Goal: Task Accomplishment & Management: Manage account settings

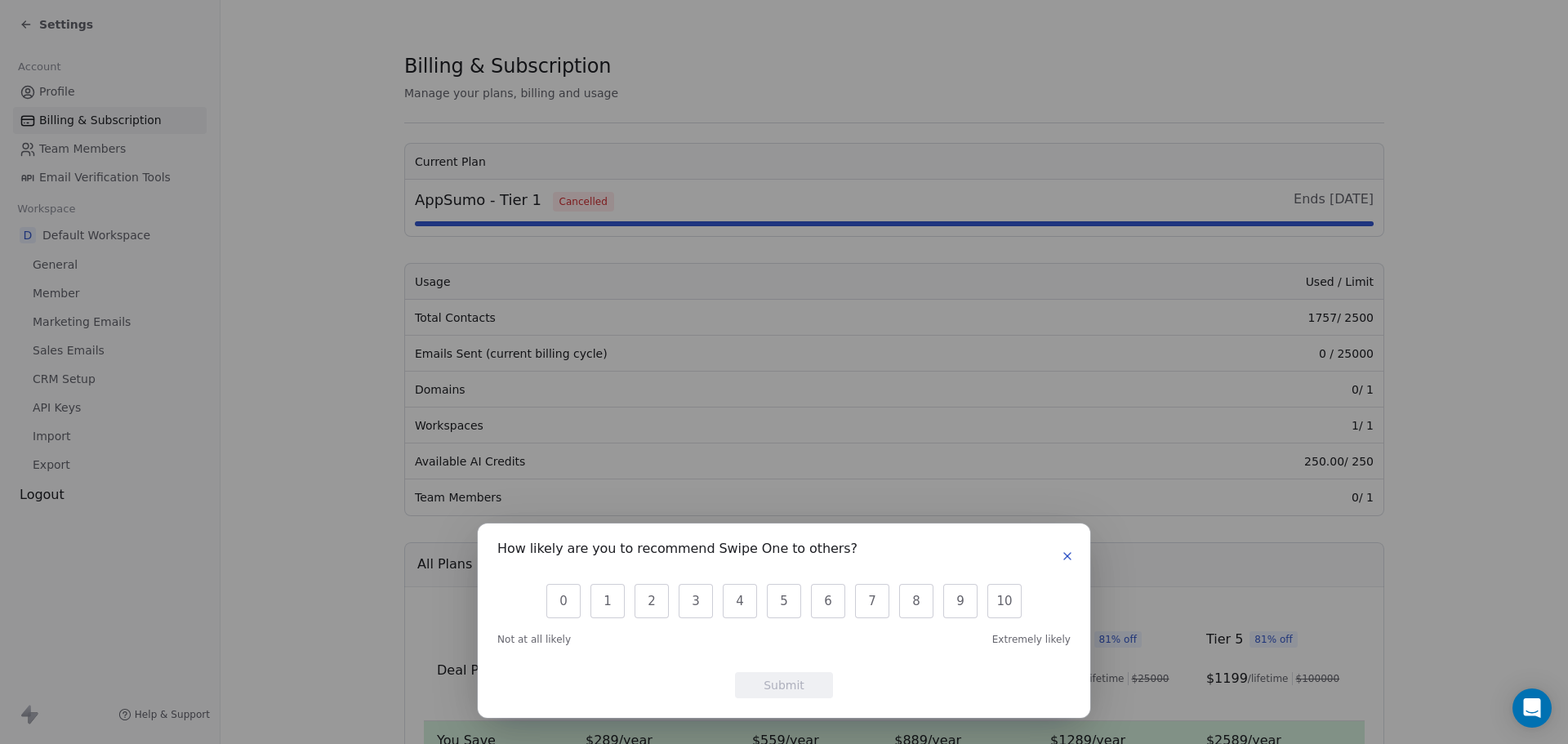
click at [1062, 554] on icon "button" at bounding box center [1068, 557] width 13 height 13
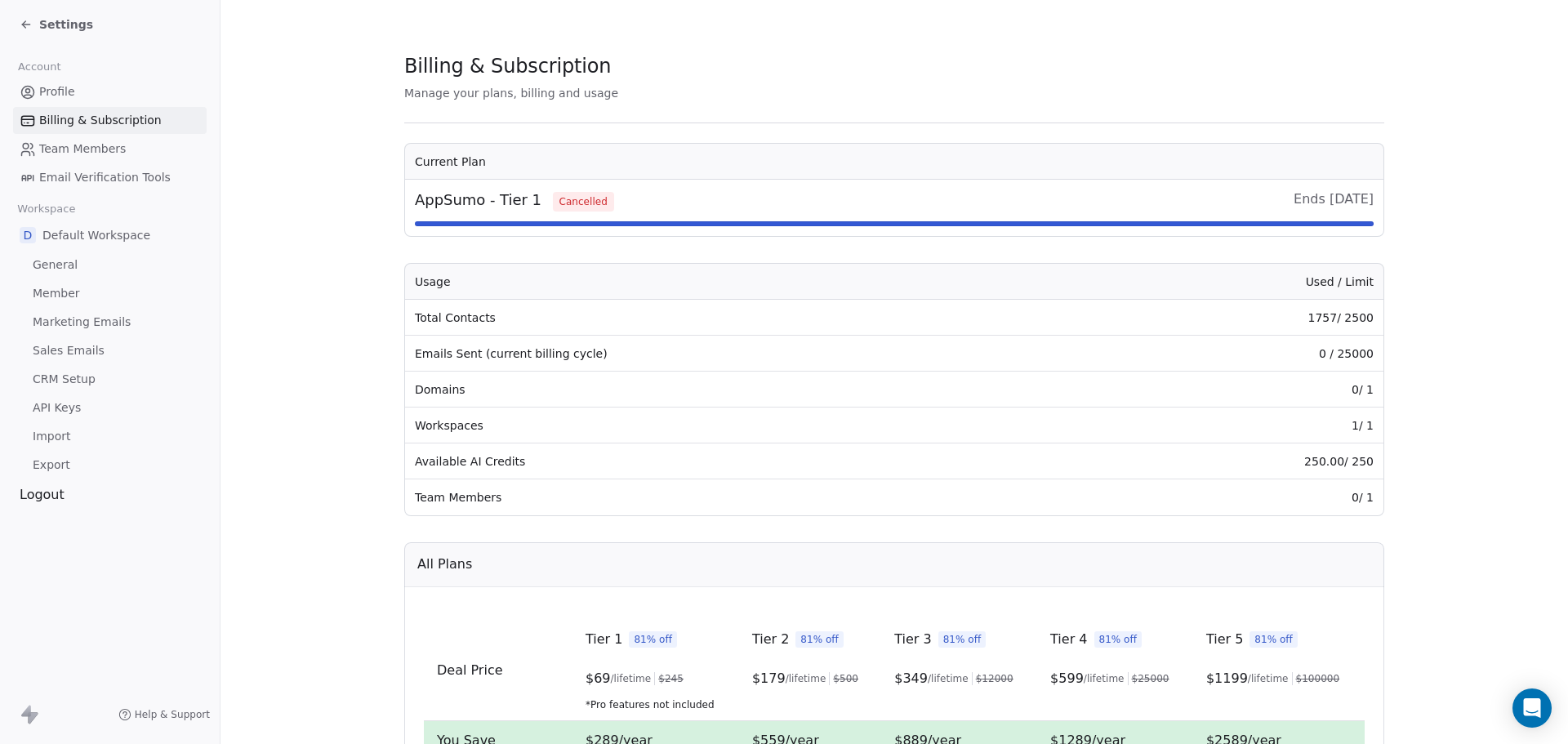
click at [1423, 334] on section "Billing & Subscription Manage your plans, billing and usage Current Plan AppSum…" at bounding box center [894, 580] width 1348 height 1159
drag, startPoint x: 1347, startPoint y: 323, endPoint x: 1413, endPoint y: 312, distance: 66.9
click at [1413, 312] on section "Billing & Subscription Manage your plans, billing and usage Current Plan AppSum…" at bounding box center [894, 580] width 1348 height 1159
click at [90, 287] on link "Member" at bounding box center [110, 293] width 193 height 27
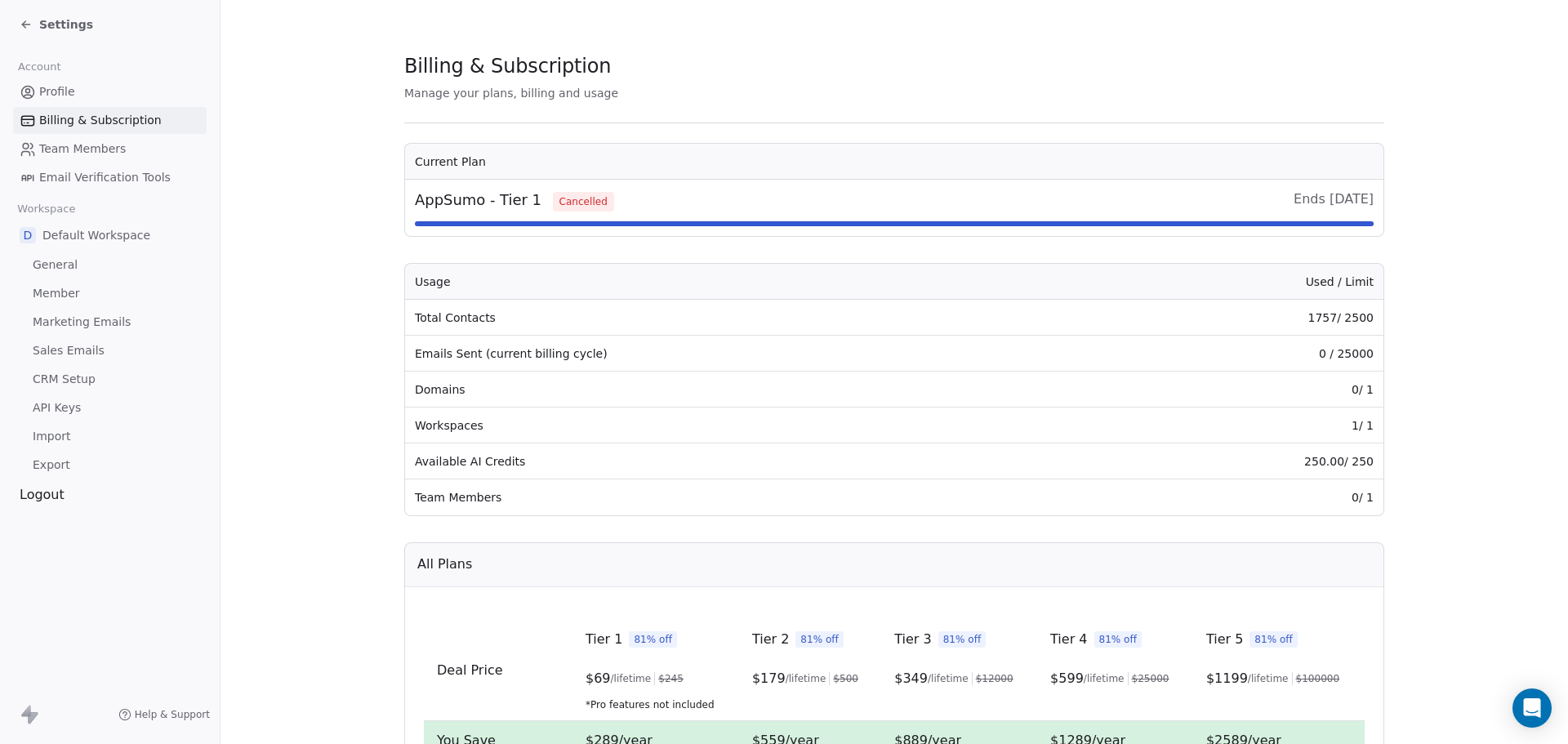
click at [96, 94] on link "Profile" at bounding box center [110, 92] width 193 height 27
click at [54, 10] on div "Settings" at bounding box center [110, 24] width 220 height 49
click at [60, 24] on span "Settings" at bounding box center [66, 24] width 54 height 16
